Goal: Transaction & Acquisition: Purchase product/service

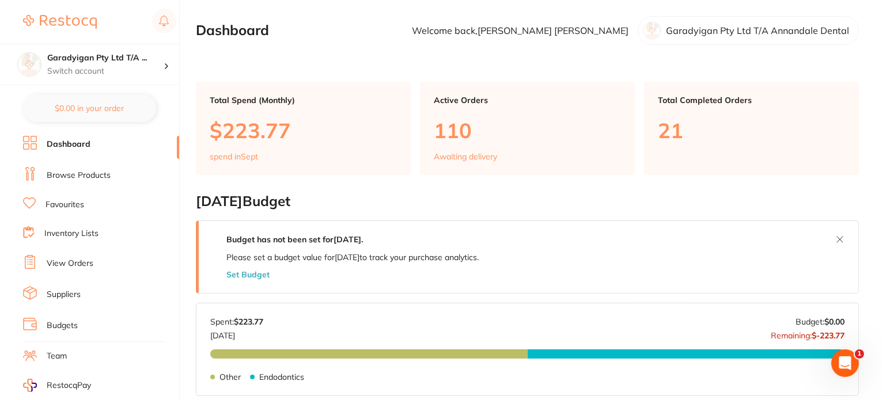
click at [81, 170] on link "Browse Products" at bounding box center [79, 176] width 64 height 12
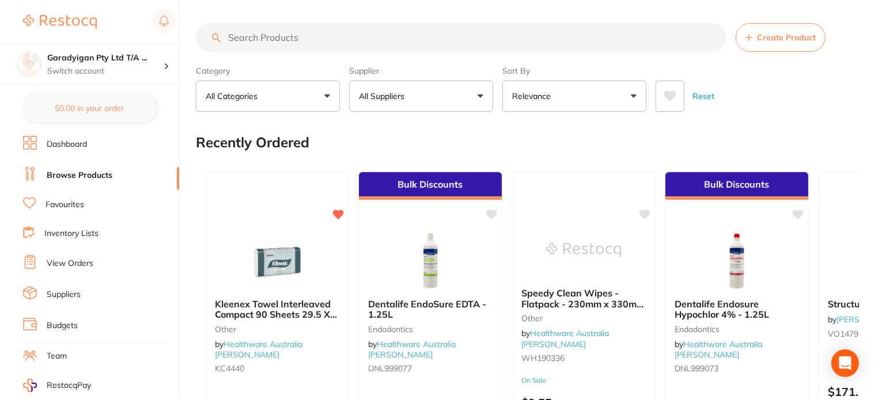
click at [304, 46] on input "search" at bounding box center [461, 37] width 531 height 29
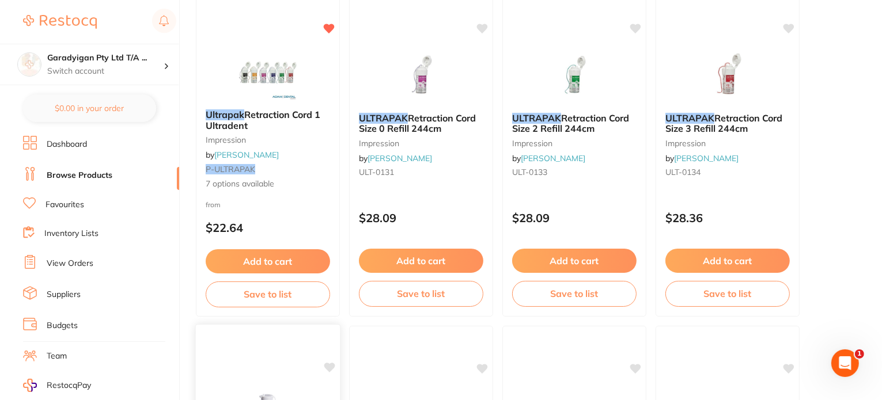
scroll to position [173, 0]
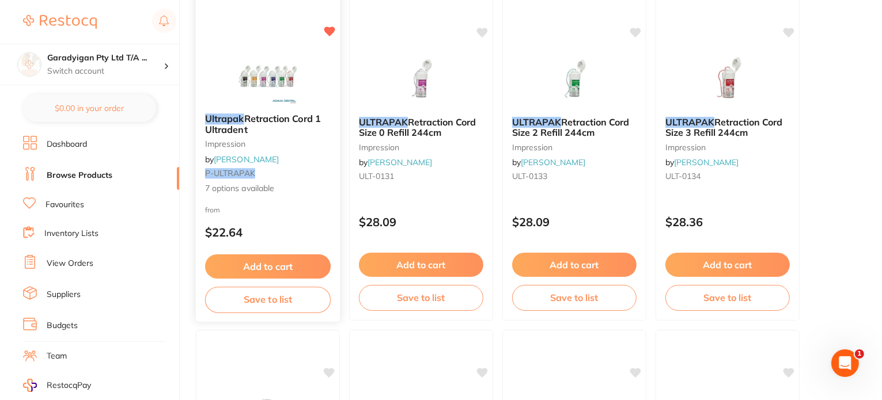
type input "ultrapak"
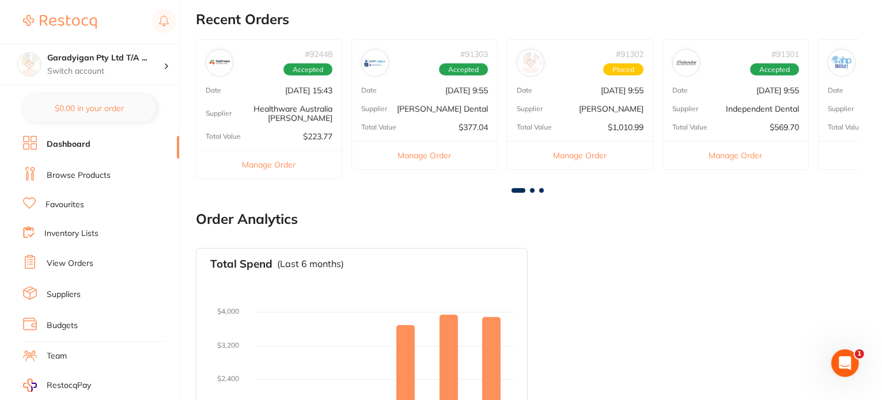
click at [65, 177] on link "Browse Products" at bounding box center [79, 176] width 64 height 12
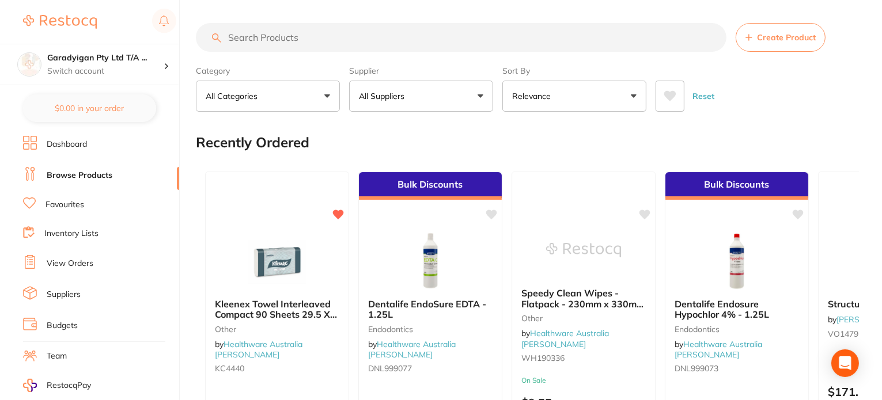
click at [262, 29] on input "search" at bounding box center [461, 37] width 531 height 29
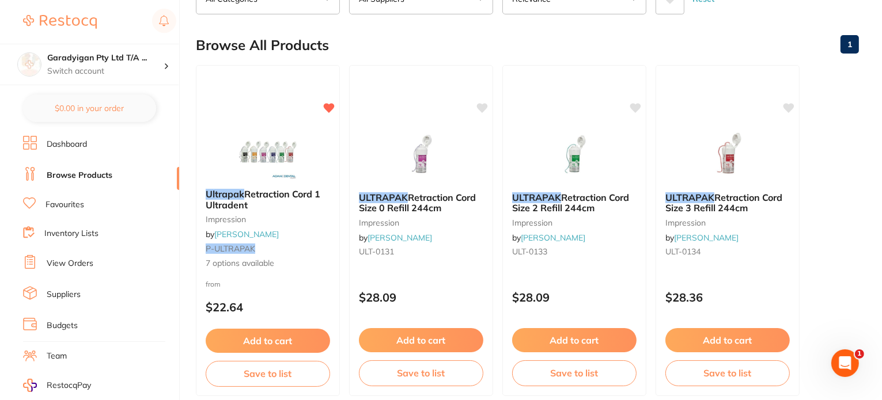
scroll to position [115, 0]
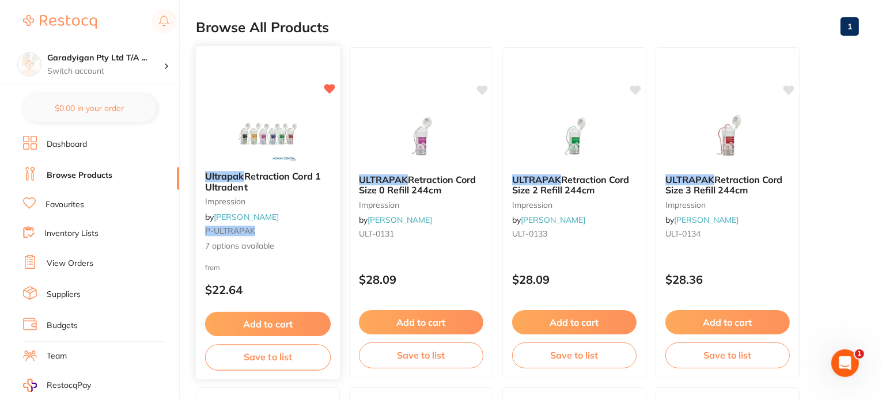
type input "ultrapak"
drag, startPoint x: 311, startPoint y: 323, endPoint x: 327, endPoint y: 309, distance: 21.3
click at [312, 323] on button "Add to cart" at bounding box center [268, 323] width 124 height 24
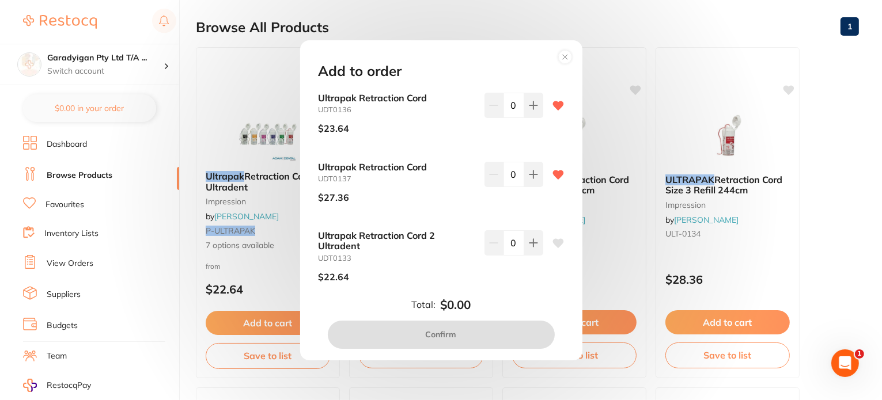
scroll to position [0, 0]
drag, startPoint x: 558, startPoint y: 56, endPoint x: 539, endPoint y: 68, distance: 23.0
click at [558, 57] on circle at bounding box center [564, 56] width 13 height 13
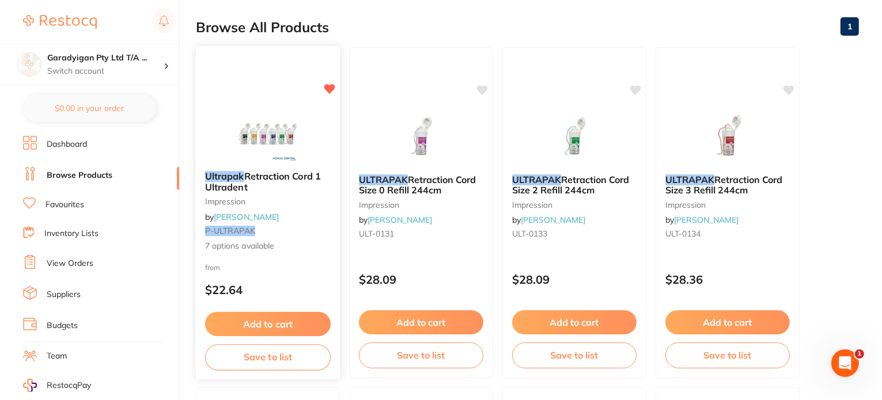
click at [265, 134] on img at bounding box center [267, 133] width 75 height 58
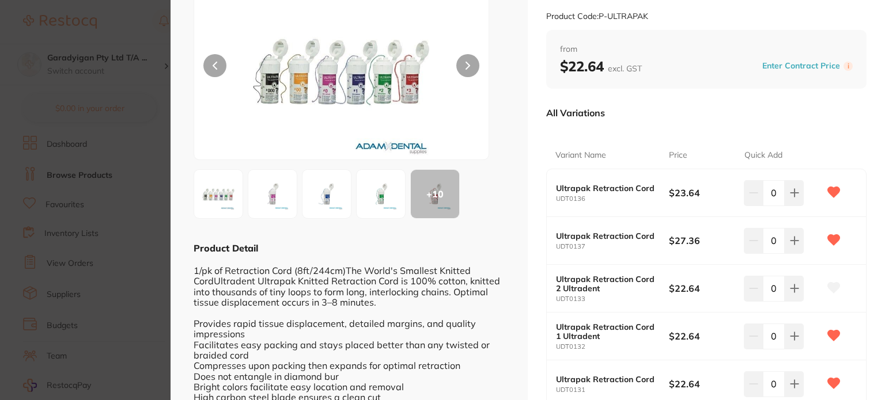
scroll to position [58, 0]
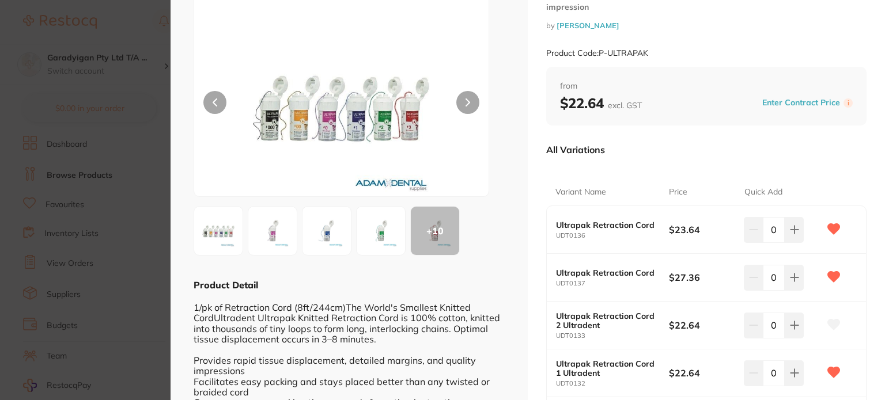
click at [478, 101] on div at bounding box center [342, 91] width 296 height 212
click at [470, 105] on button at bounding box center [467, 102] width 23 height 23
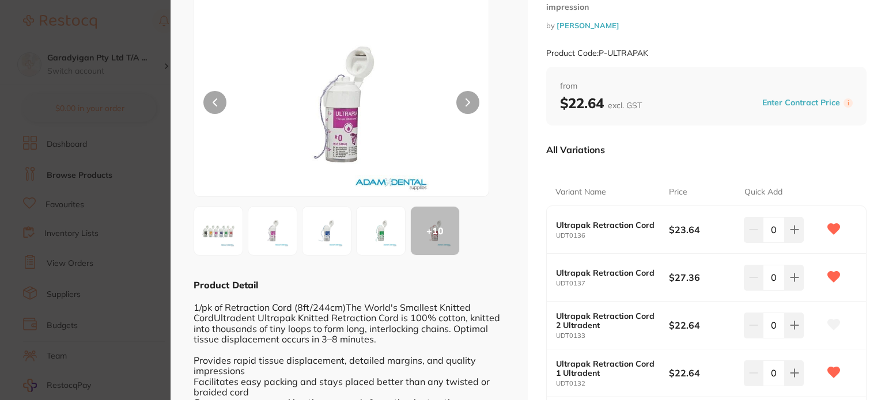
click at [470, 107] on button at bounding box center [467, 102] width 23 height 23
click at [471, 108] on button at bounding box center [467, 102] width 23 height 23
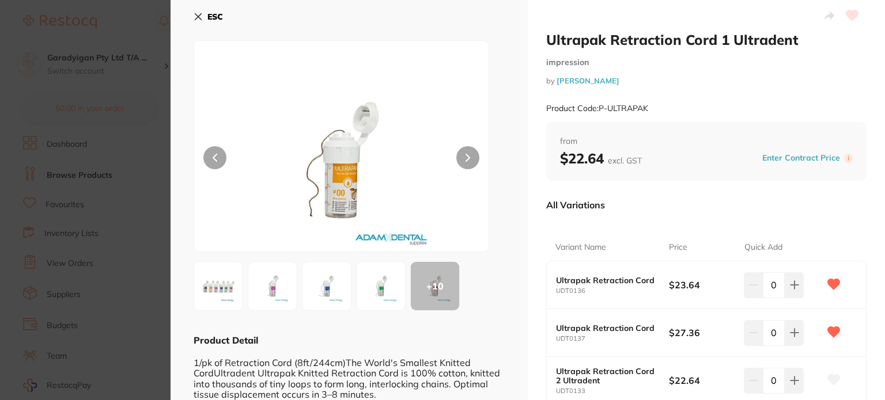
scroll to position [0, 0]
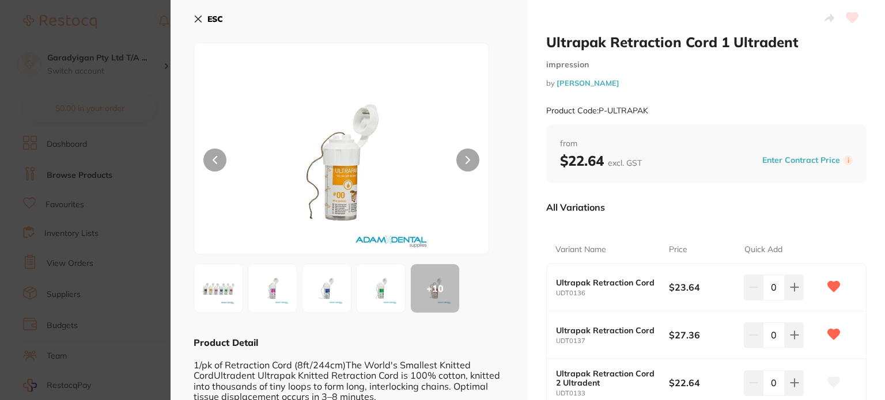
click at [195, 20] on icon at bounding box center [198, 18] width 9 height 9
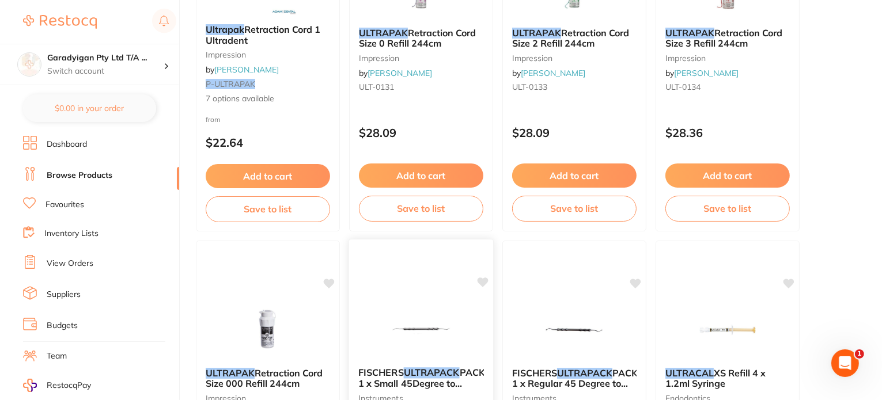
scroll to position [346, 0]
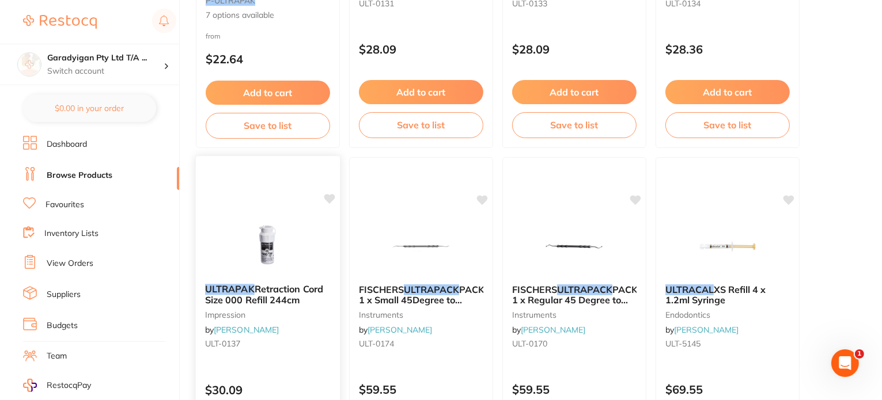
click at [330, 196] on icon at bounding box center [329, 199] width 11 height 10
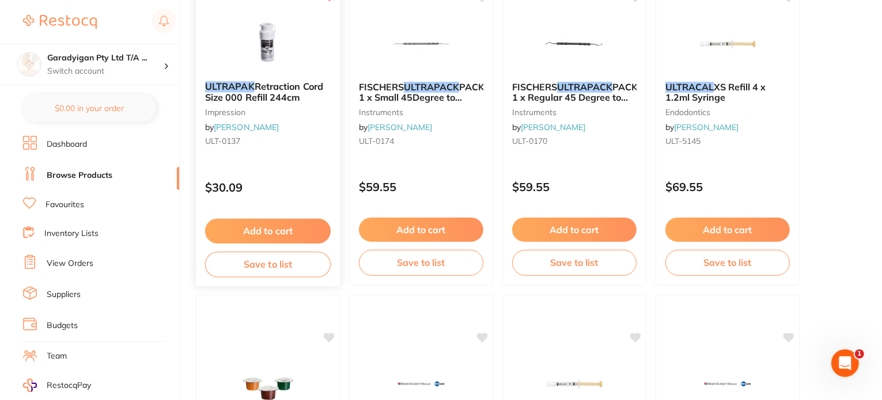
scroll to position [576, 0]
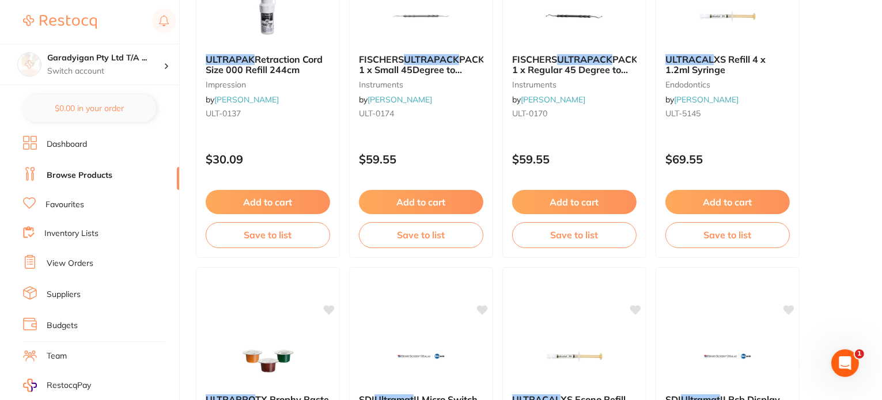
drag, startPoint x: 299, startPoint y: 209, endPoint x: 355, endPoint y: 214, distance: 56.2
click at [299, 209] on button "Add to cart" at bounding box center [268, 202] width 124 height 24
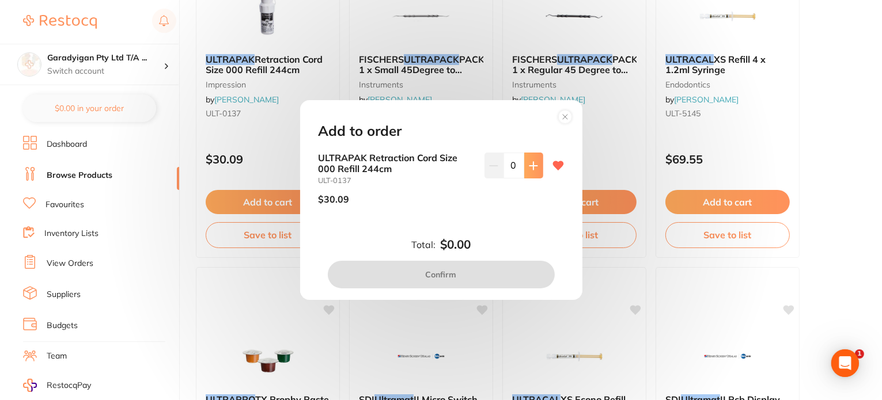
scroll to position [0, 0]
click at [532, 162] on icon at bounding box center [533, 165] width 9 height 9
type input "1"
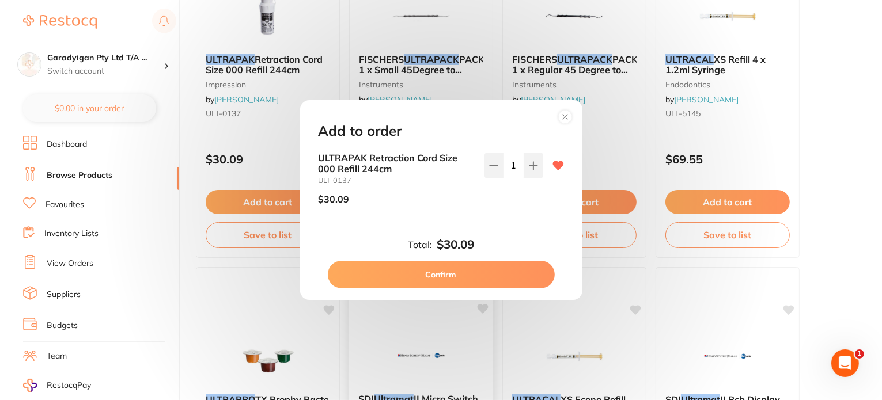
drag, startPoint x: 466, startPoint y: 281, endPoint x: 469, endPoint y: 270, distance: 11.5
click at [466, 274] on button "Confirm" at bounding box center [441, 275] width 227 height 28
checkbox input "false"
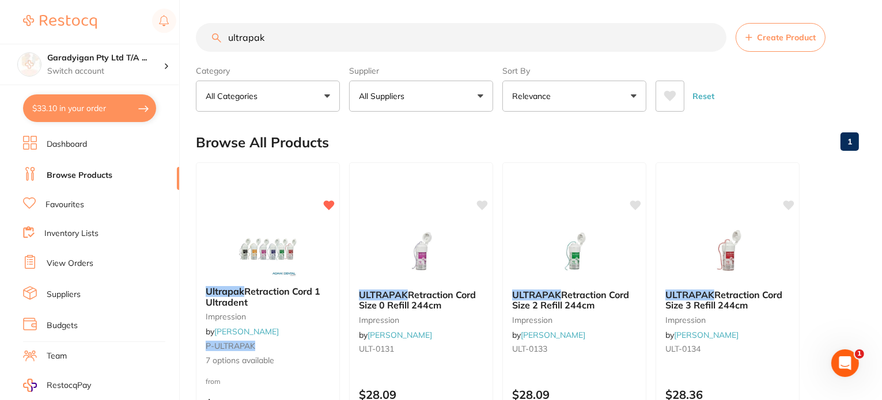
click at [62, 143] on link "Dashboard" at bounding box center [67, 145] width 40 height 12
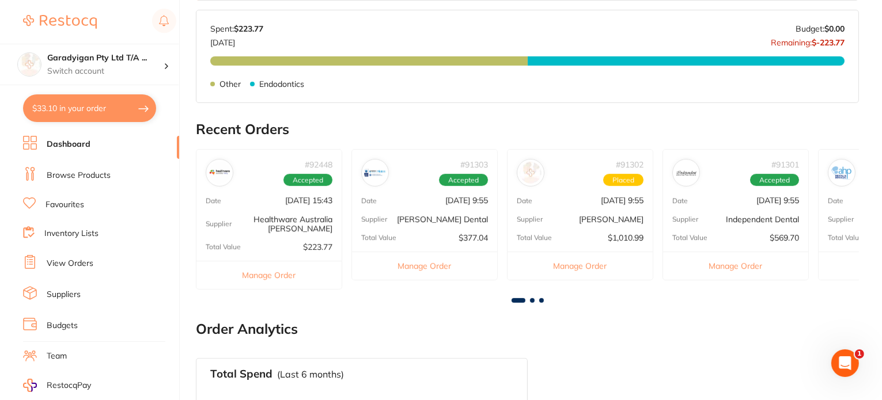
scroll to position [403, 0]
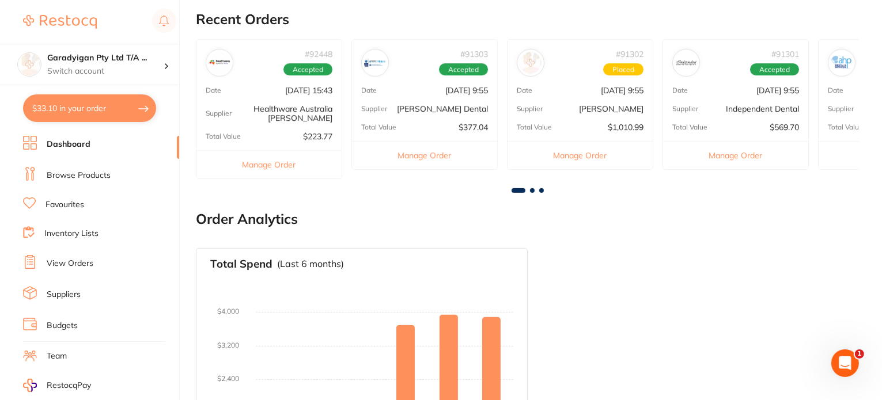
click at [530, 190] on span at bounding box center [532, 190] width 5 height 5
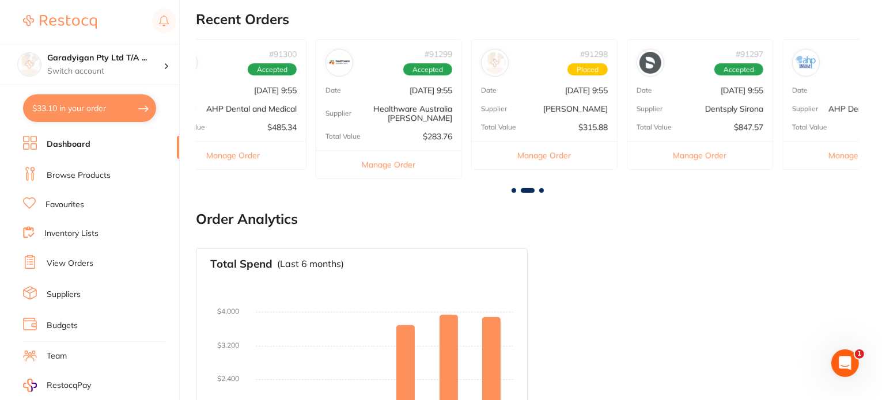
scroll to position [0, 663]
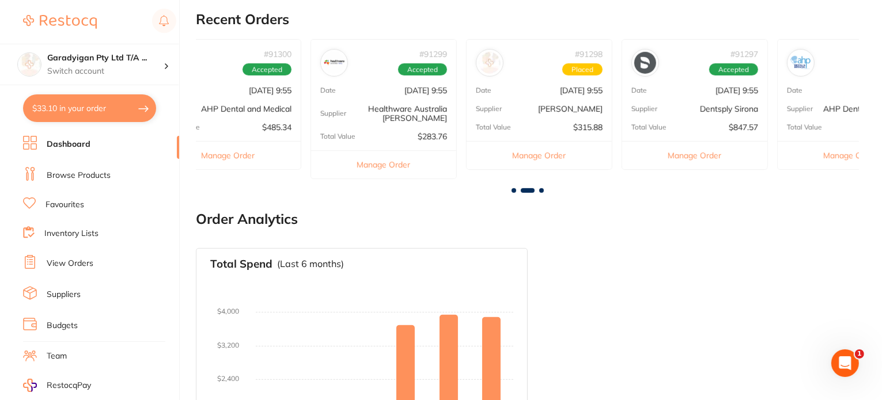
click at [537, 109] on div "Supplier Adam Dental" at bounding box center [539, 108] width 145 height 9
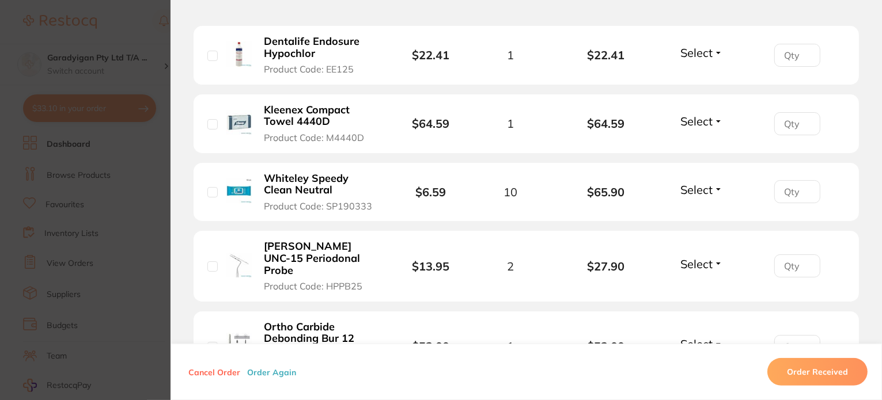
scroll to position [461, 0]
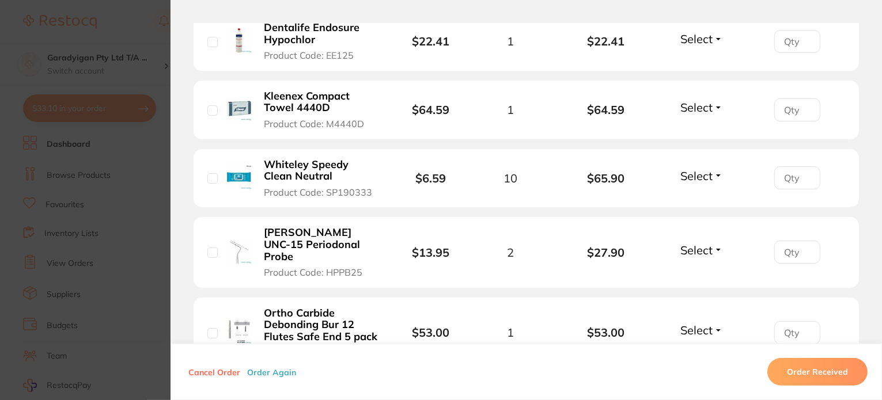
click at [264, 248] on b "Hanson UNC-15 Periodonal Probe" at bounding box center [321, 245] width 114 height 36
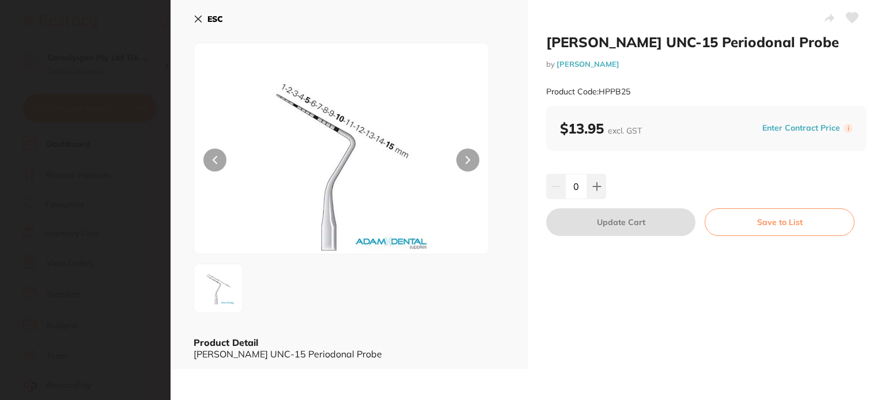
scroll to position [0, 0]
drag, startPoint x: 198, startPoint y: 18, endPoint x: 228, endPoint y: 48, distance: 42.0
click at [199, 18] on icon at bounding box center [198, 19] width 6 height 6
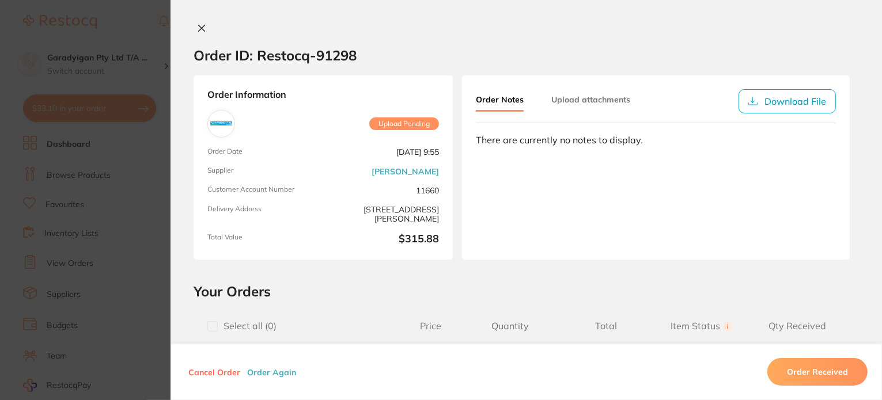
click at [194, 28] on button at bounding box center [202, 29] width 16 height 12
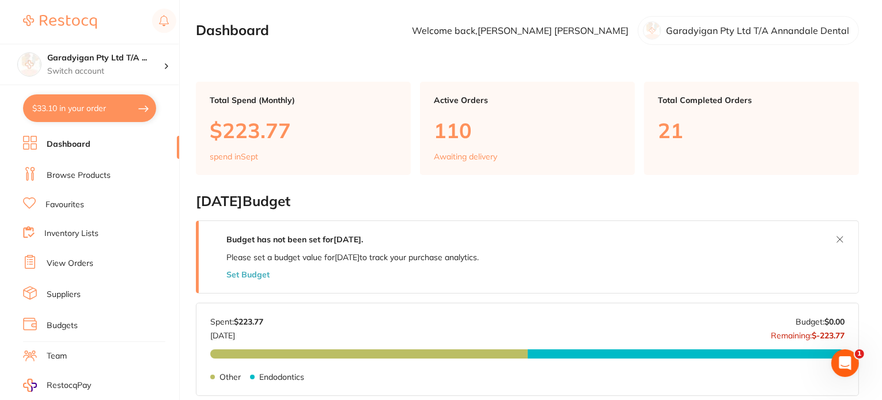
click at [107, 170] on link "Browse Products" at bounding box center [79, 176] width 64 height 12
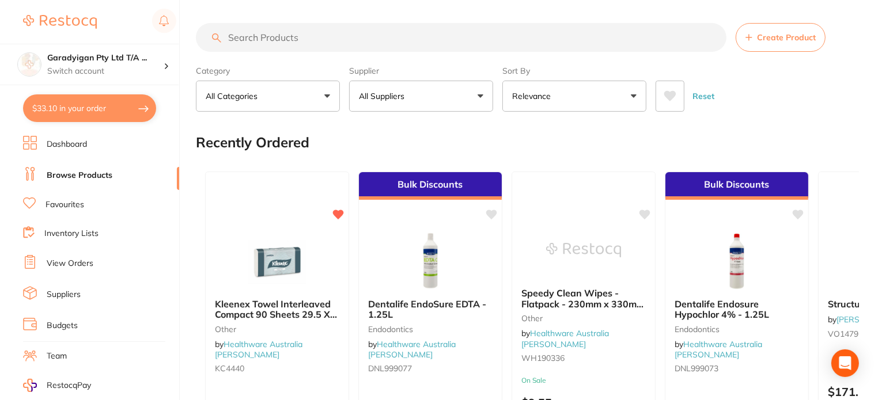
click at [274, 35] on input "search" at bounding box center [461, 37] width 531 height 29
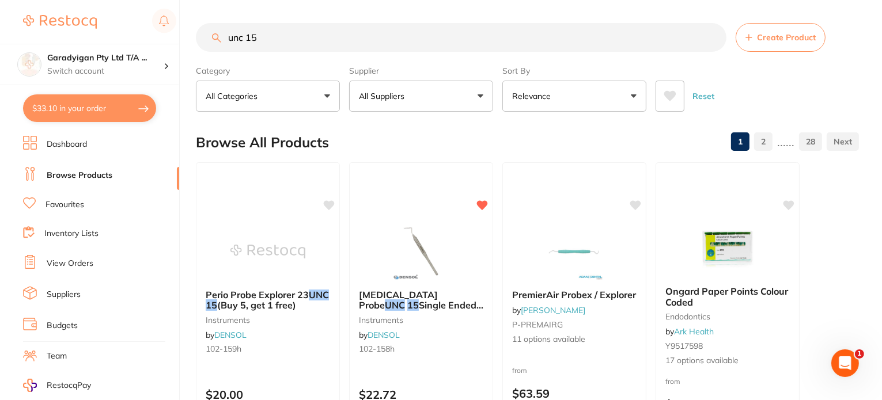
drag, startPoint x: 286, startPoint y: 36, endPoint x: 88, endPoint y: 15, distance: 199.3
click at [88, 15] on div "$33.10 Garadyigan Pty Ltd T/A ... Switch account Garadyigan Pty Ltd T/A Annanda…" at bounding box center [441, 200] width 882 height 400
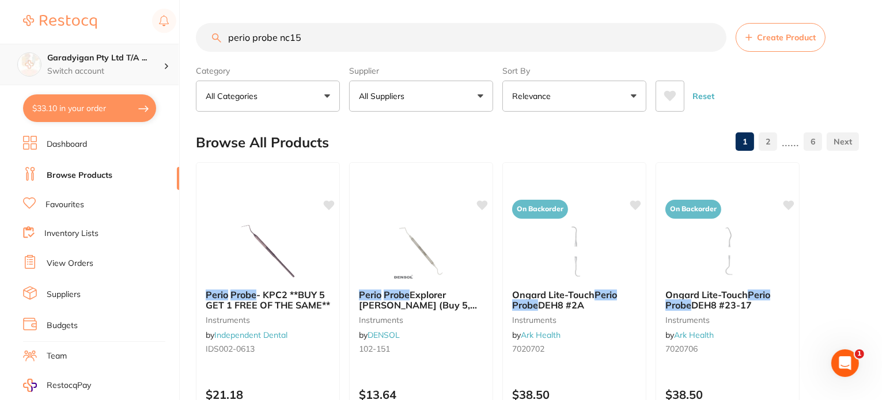
drag, startPoint x: 278, startPoint y: 37, endPoint x: 156, endPoint y: 55, distance: 123.4
click at [156, 55] on div "$33.10 Garadyigan Pty Ltd T/A ... Switch account Garadyigan Pty Ltd T/A Annanda…" at bounding box center [441, 200] width 882 height 400
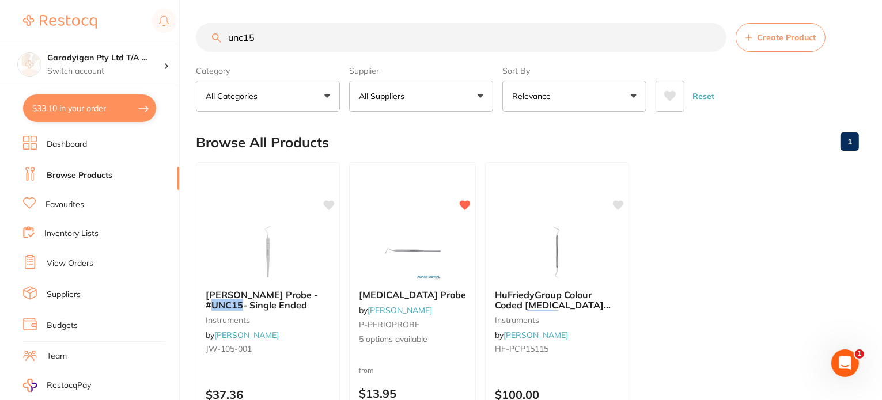
click at [118, 173] on li "Browse Products" at bounding box center [101, 175] width 156 height 17
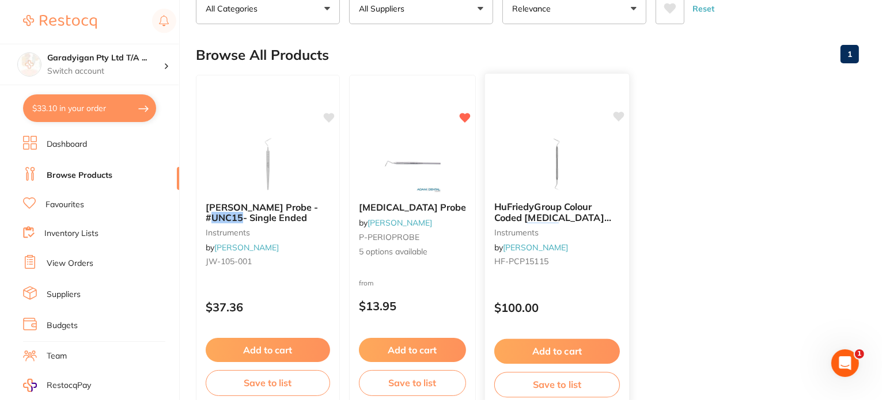
scroll to position [115, 0]
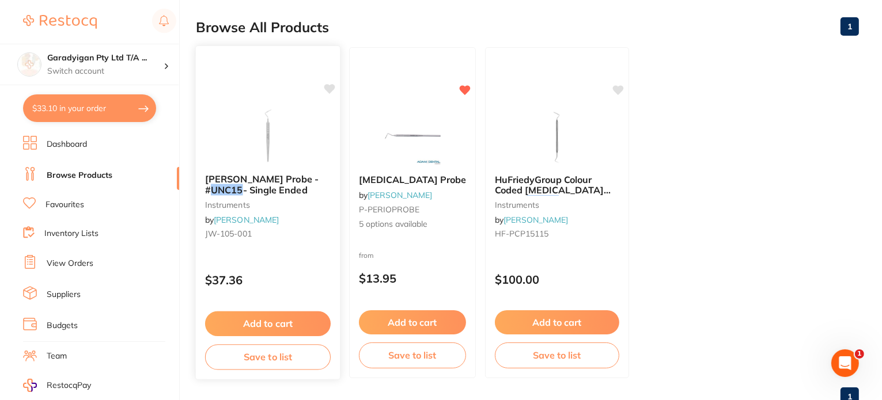
click at [255, 174] on span "Julius Wirth Probe -#" at bounding box center [262, 184] width 114 height 22
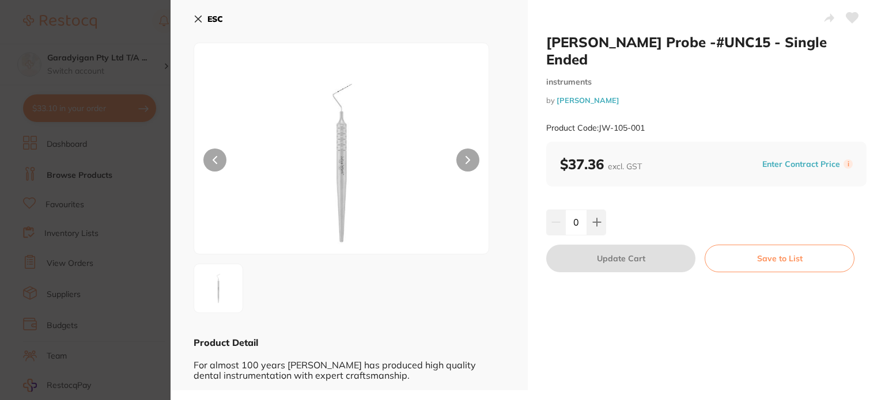
click at [196, 18] on icon at bounding box center [198, 18] width 9 height 9
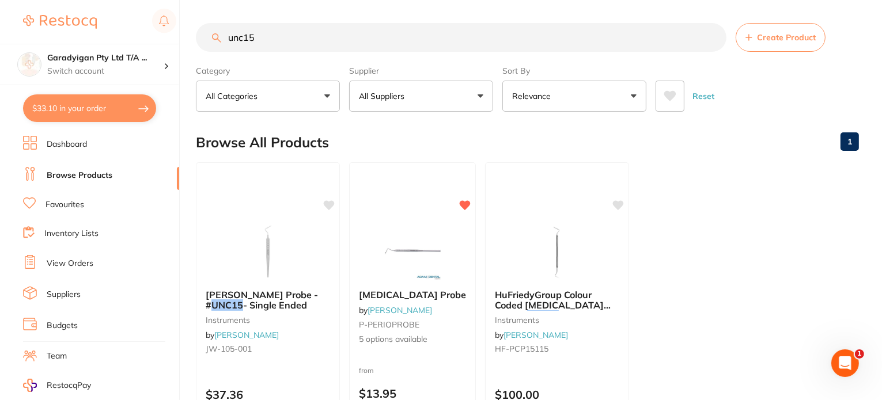
click at [96, 175] on link "Browse Products" at bounding box center [80, 176] width 66 height 12
click at [267, 43] on input "unc15" at bounding box center [461, 37] width 531 height 29
drag, startPoint x: 256, startPoint y: 39, endPoint x: 251, endPoint y: 43, distance: 6.5
click at [252, 43] on input "unc15" at bounding box center [461, 37] width 531 height 29
click at [245, 41] on input "unc15" at bounding box center [461, 37] width 531 height 29
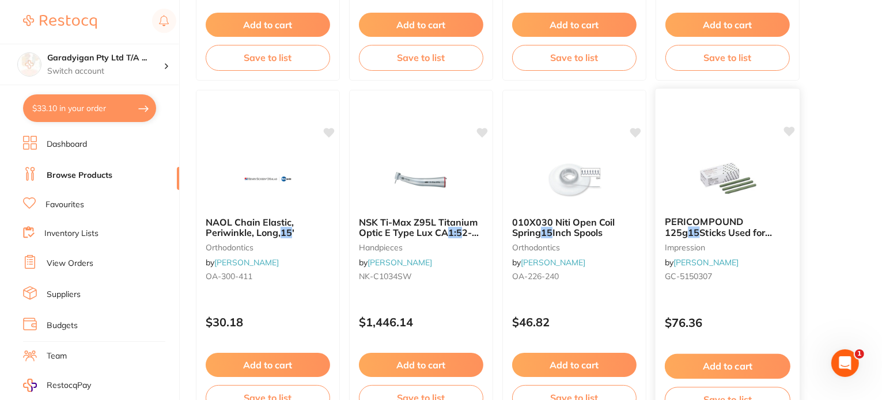
scroll to position [3918, 0]
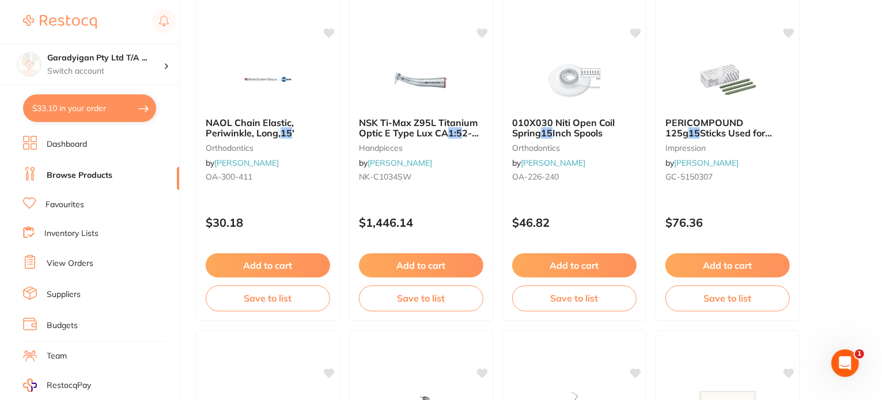
drag, startPoint x: 676, startPoint y: 356, endPoint x: 565, endPoint y: 357, distance: 111.8
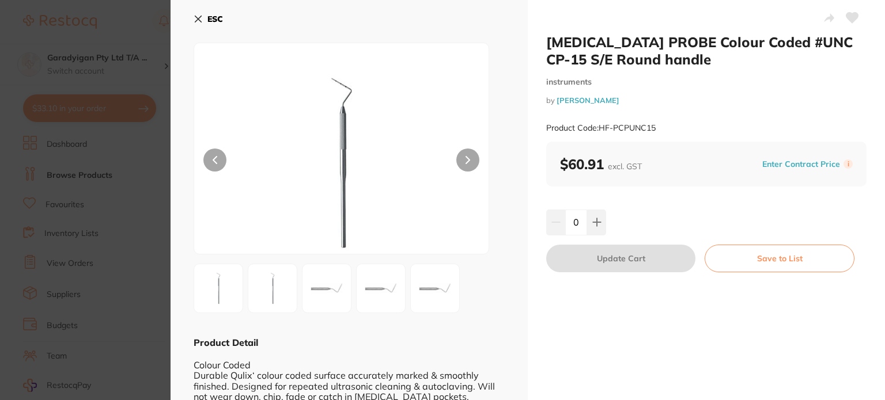
click at [199, 10] on button "ESC" at bounding box center [208, 19] width 29 height 20
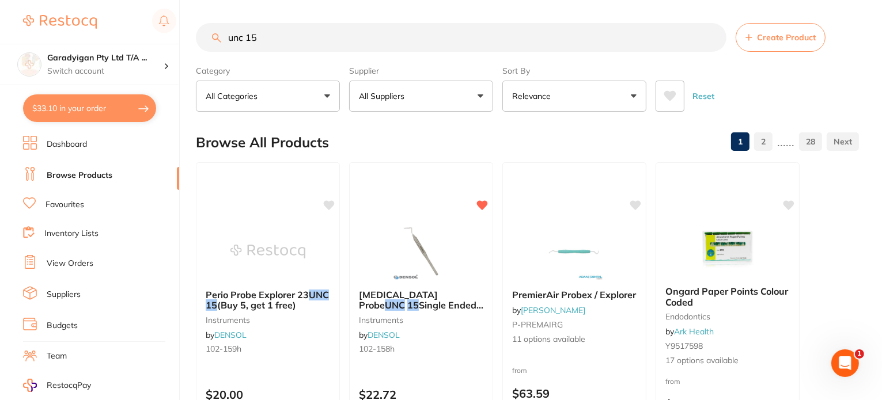
drag, startPoint x: 300, startPoint y: 40, endPoint x: 304, endPoint y: 12, distance: 29.0
click at [305, 32] on input "unc 15" at bounding box center [461, 37] width 531 height 29
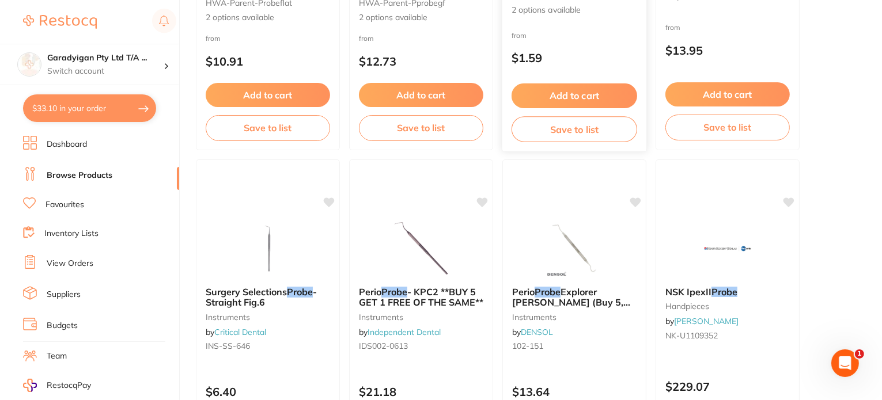
scroll to position [1729, 0]
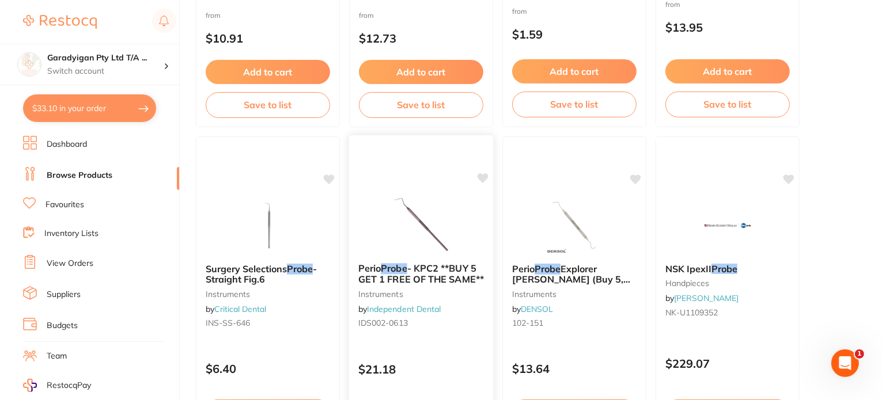
click at [425, 225] on img at bounding box center [420, 225] width 75 height 58
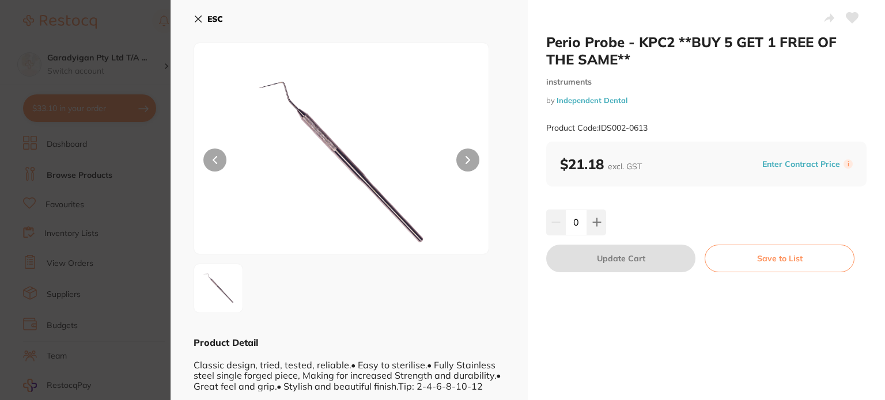
click at [201, 21] on icon at bounding box center [198, 19] width 6 height 6
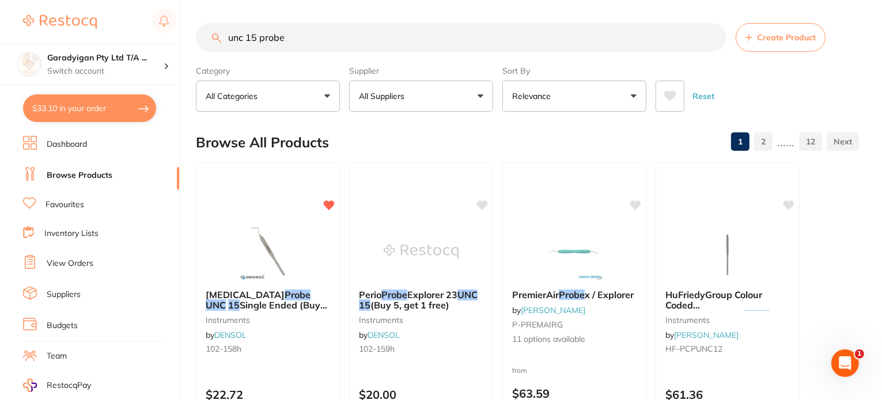
drag, startPoint x: 326, startPoint y: 39, endPoint x: 180, endPoint y: 32, distance: 145.9
click at [180, 32] on div "$33.10 Garadyigan Pty Ltd T/A ... Switch account Garadyigan Pty Ltd T/A Annanda…" at bounding box center [441, 200] width 882 height 400
type input "tweezer"
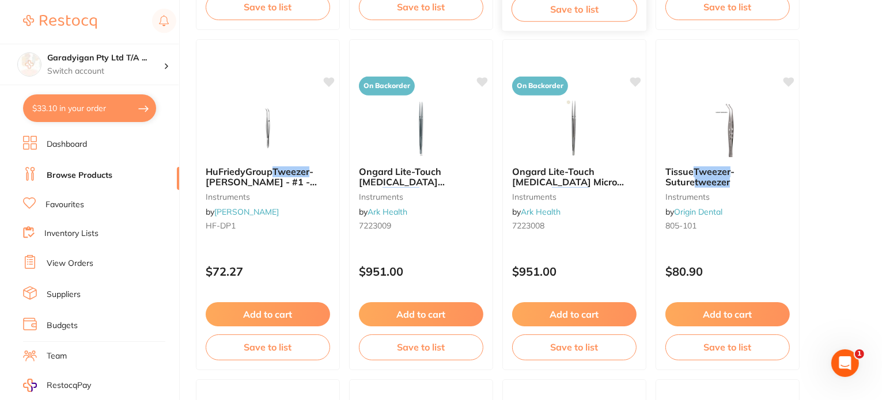
scroll to position [807, 0]
